Goal: Book appointment/travel/reservation

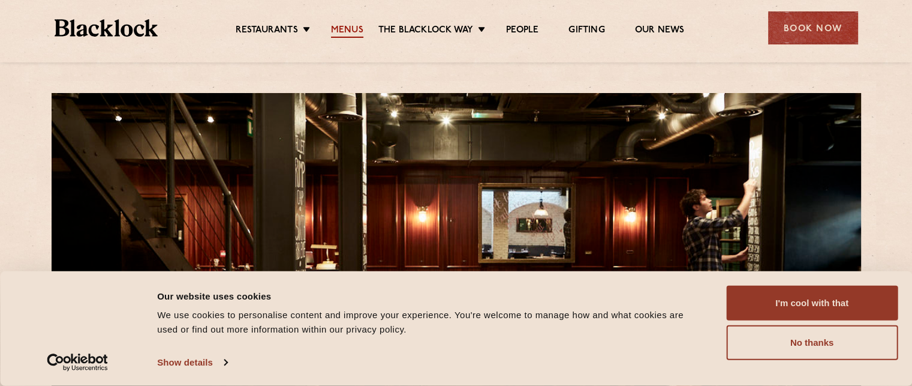
click at [339, 26] on link "Menus" at bounding box center [347, 31] width 32 height 13
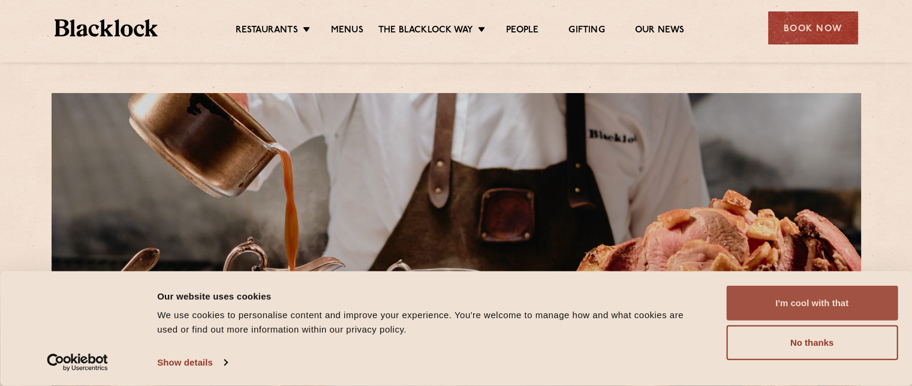
click at [836, 315] on button "I'm cool with that" at bounding box center [811, 302] width 171 height 35
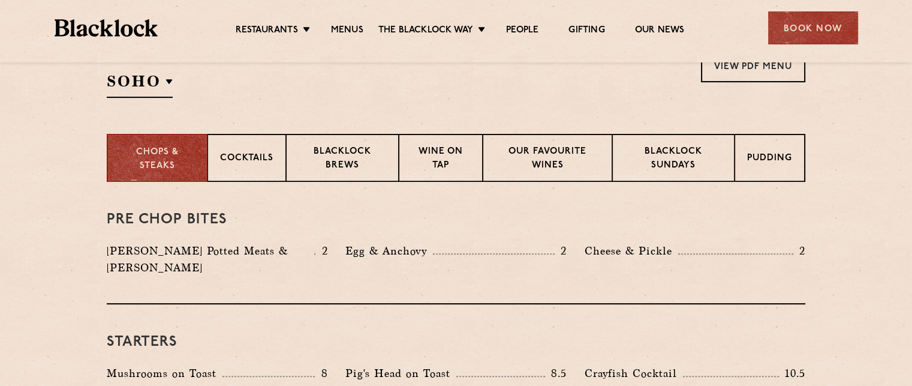
scroll to position [425, 0]
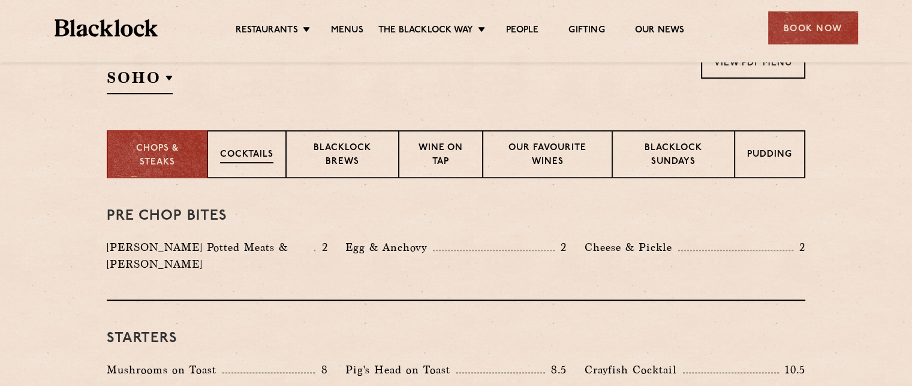
click at [261, 160] on p "Cocktails" at bounding box center [246, 155] width 53 height 15
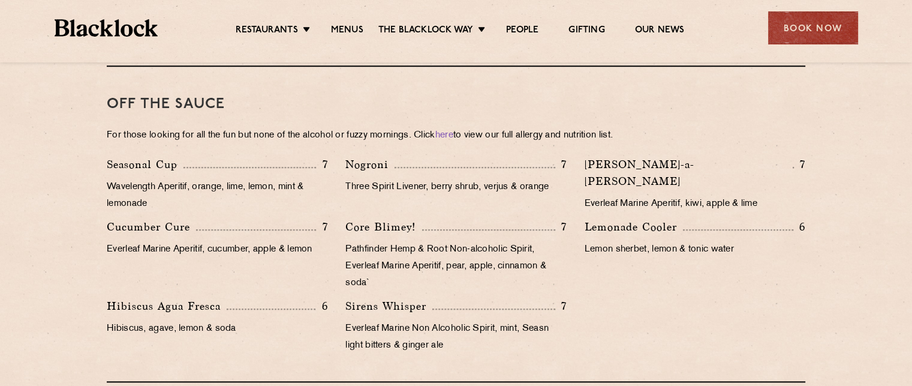
scroll to position [1182, 0]
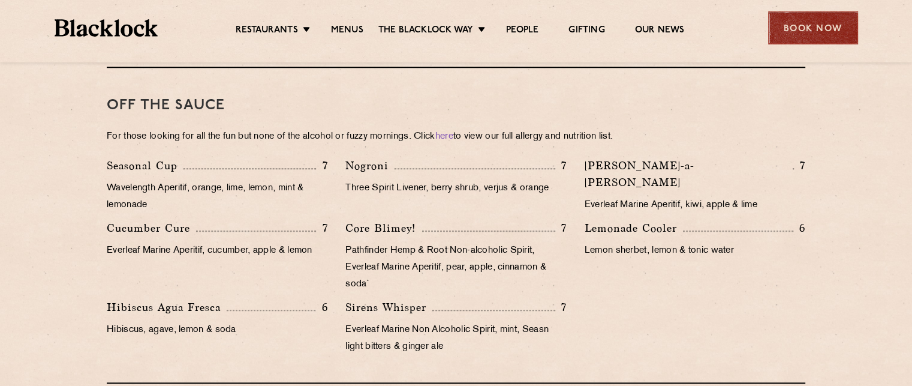
click at [771, 28] on div "Book Now" at bounding box center [813, 27] width 90 height 33
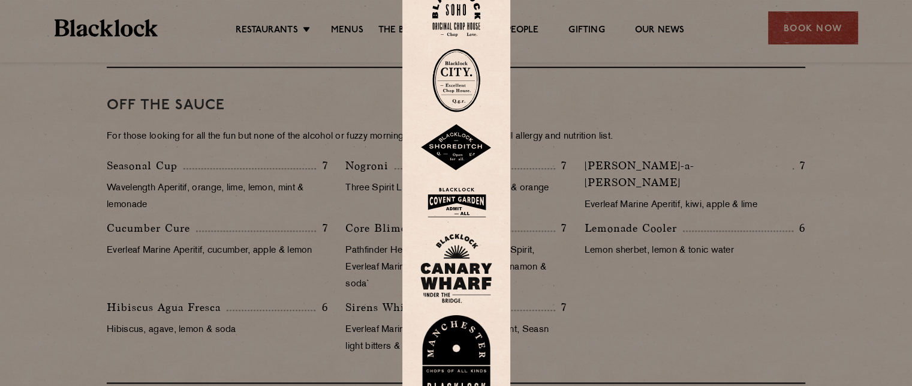
click at [467, 11] on img at bounding box center [456, 12] width 48 height 49
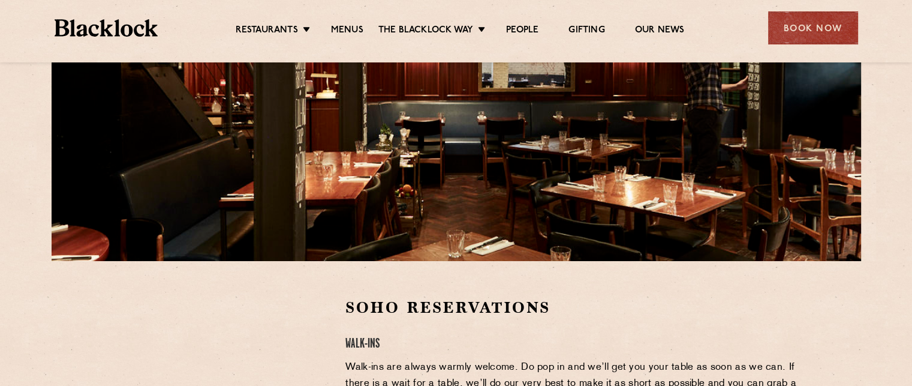
scroll to position [166, 0]
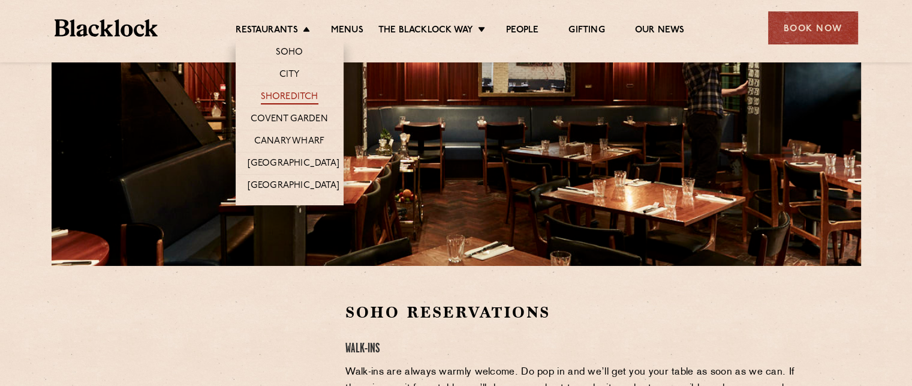
click at [308, 98] on link "Shoreditch" at bounding box center [290, 97] width 58 height 13
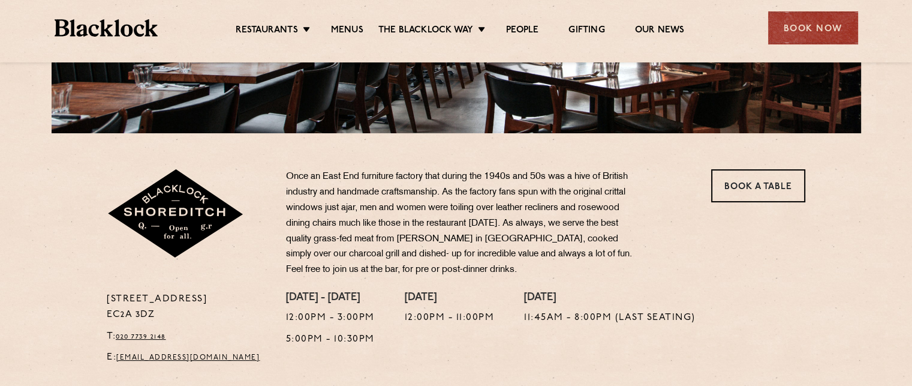
scroll to position [300, 0]
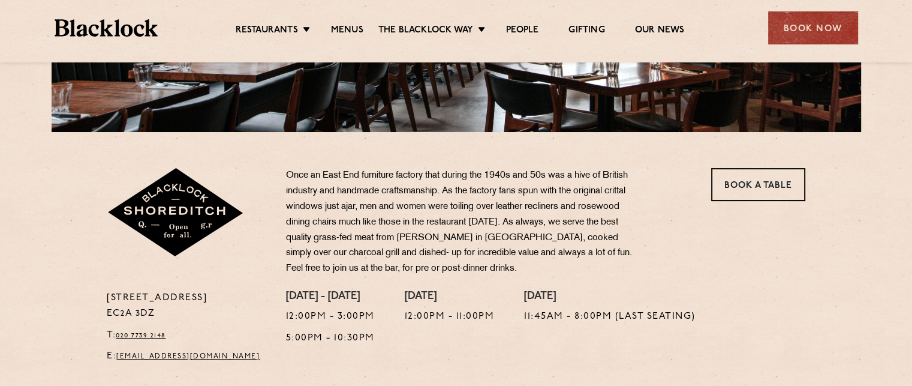
click at [485, 172] on p "Once an East End furniture factory that during the 1940s and 50s was a hive of …" at bounding box center [463, 222] width 354 height 109
click at [755, 196] on link "Book a Table" at bounding box center [758, 184] width 94 height 33
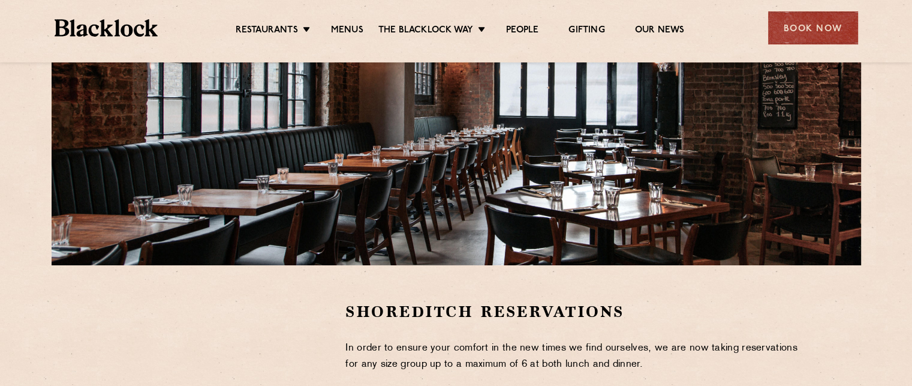
scroll to position [166, 0]
